Goal: Task Accomplishment & Management: Complete application form

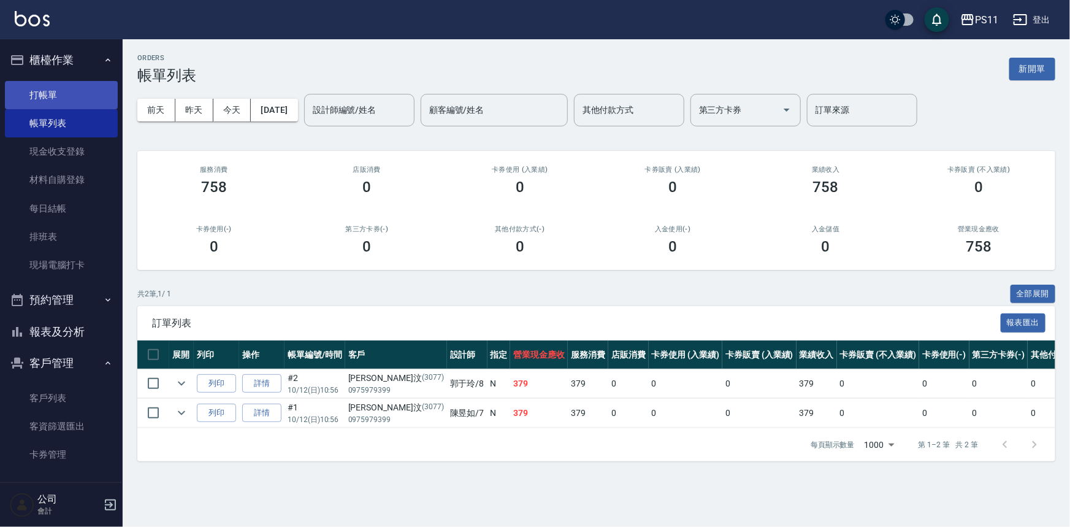
click at [48, 87] on link "打帳單" at bounding box center [61, 95] width 113 height 28
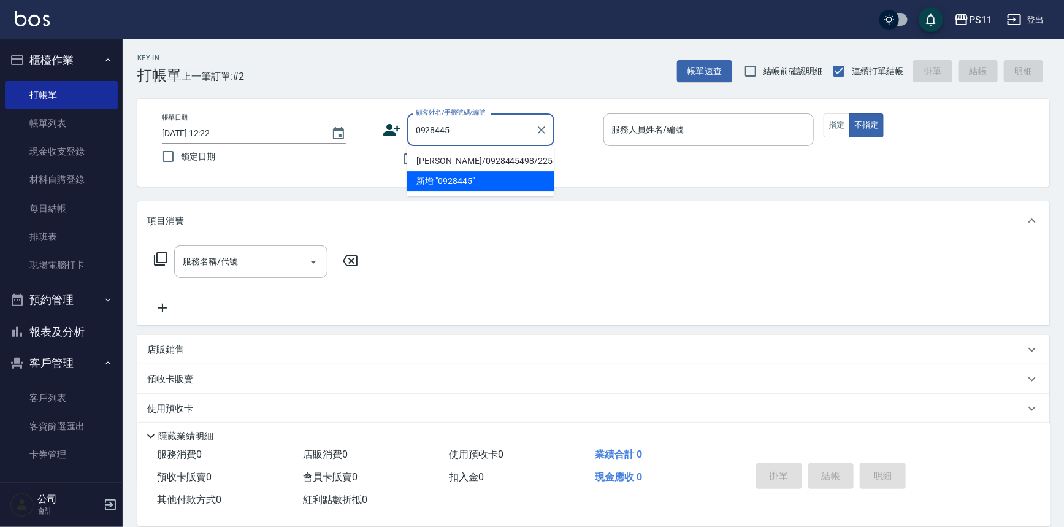
click at [498, 161] on li "[PERSON_NAME]/0928445498/2257" at bounding box center [480, 161] width 147 height 20
type input "[PERSON_NAME]/0928445498/2257"
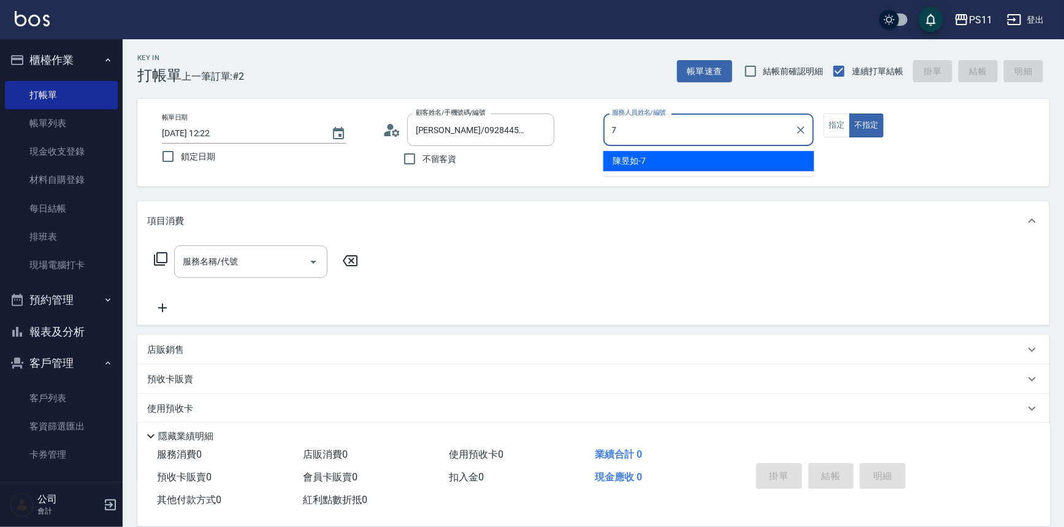
type input "[PERSON_NAME]-7"
type button "false"
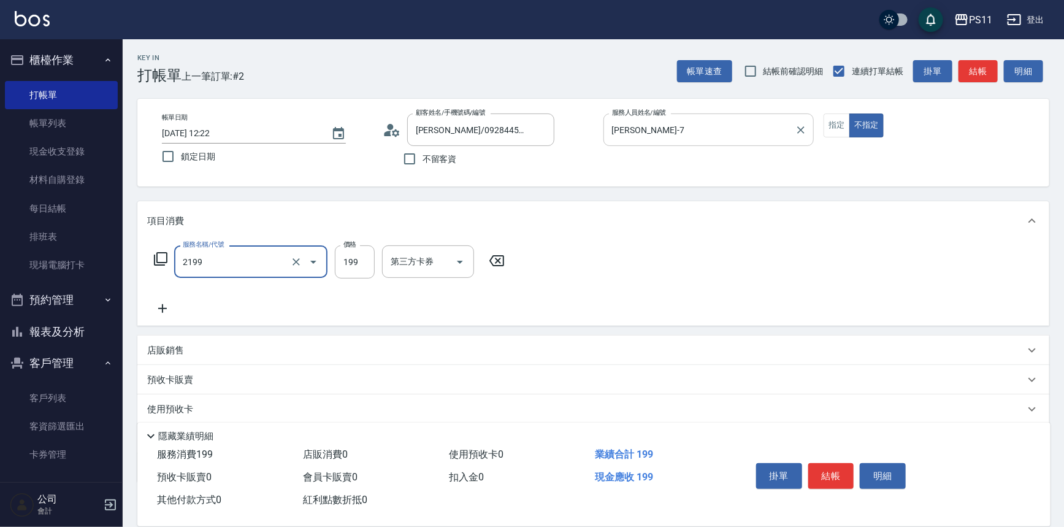
type input "不指定剪髮活動(2199)"
